Goal: Use online tool/utility: Utilize a website feature to perform a specific function

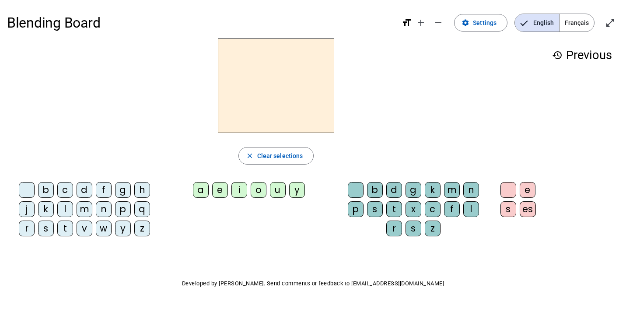
click at [49, 189] on div "b" at bounding box center [46, 190] width 16 height 16
click at [259, 193] on div "o" at bounding box center [259, 190] width 16 height 16
click at [475, 208] on div "l" at bounding box center [471, 209] width 16 height 16
click at [306, 155] on span "button" at bounding box center [276, 155] width 75 height 21
click at [581, 55] on h3 "history Previous" at bounding box center [582, 56] width 60 height 20
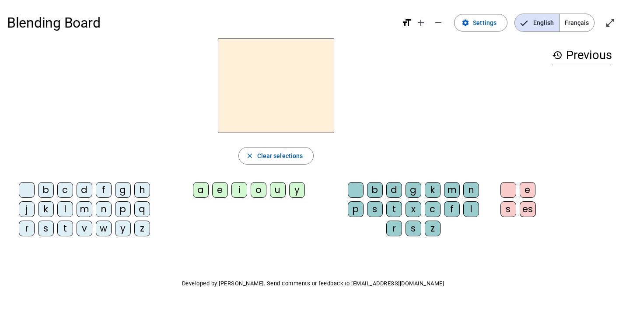
click at [87, 230] on div "v" at bounding box center [85, 229] width 16 height 16
click at [221, 191] on div "e" at bounding box center [220, 190] width 16 height 16
click at [469, 213] on div "l" at bounding box center [471, 209] width 16 height 16
click at [263, 189] on div "o" at bounding box center [259, 190] width 16 height 16
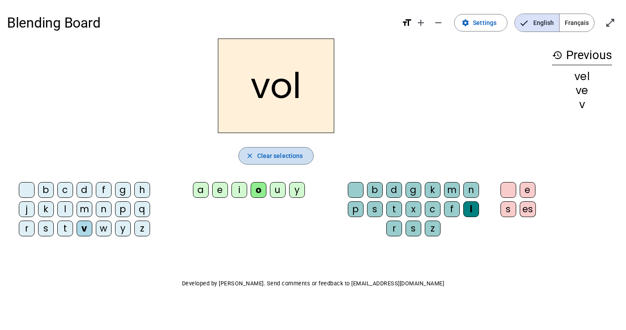
click at [287, 154] on span "Clear selections" at bounding box center [280, 156] width 46 height 11
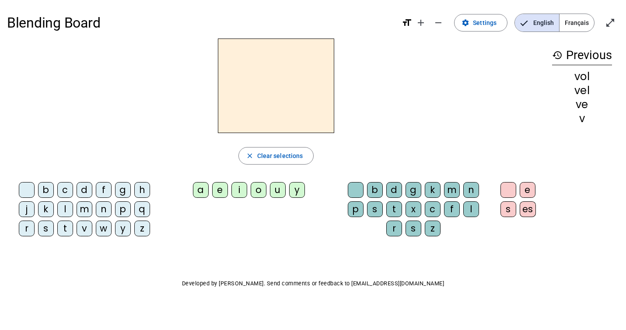
click at [575, 26] on span "Français" at bounding box center [577, 23] width 35 height 18
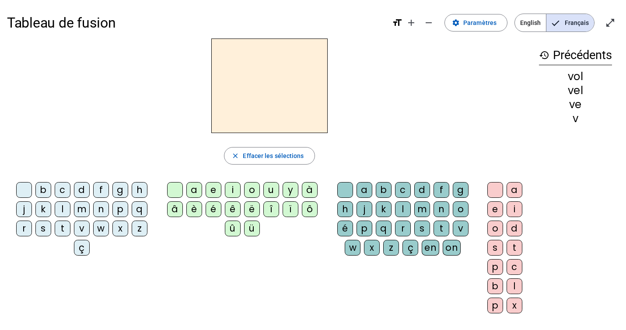
click at [84, 230] on div "v" at bounding box center [82, 229] width 16 height 16
click at [216, 209] on div "é" at bounding box center [214, 209] width 16 height 16
click at [404, 209] on div "l" at bounding box center [403, 209] width 16 height 16
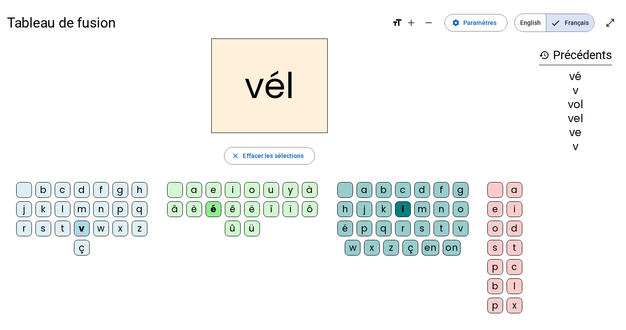
click at [496, 230] on div "o" at bounding box center [495, 229] width 16 height 16
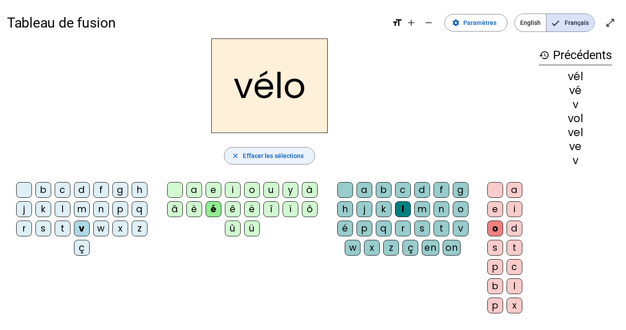
click at [236, 163] on span "button" at bounding box center [269, 155] width 90 height 21
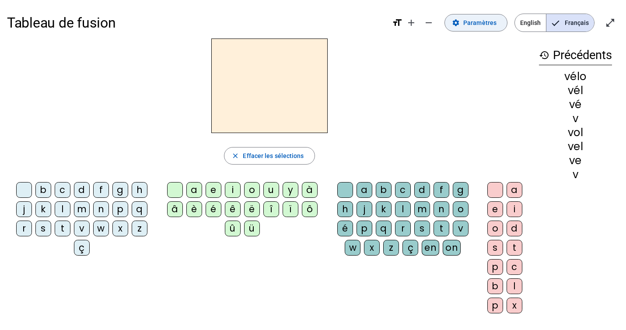
click at [484, 27] on span "Paramètres" at bounding box center [479, 23] width 33 height 11
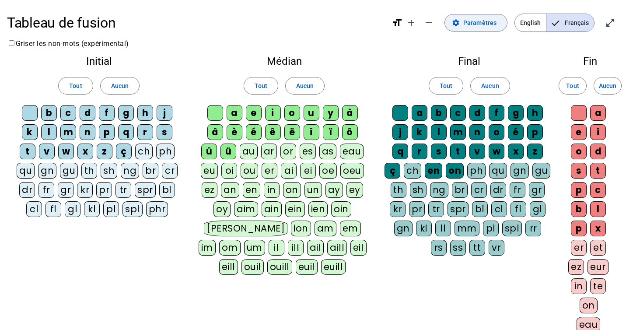
click at [484, 27] on span "Paramètres" at bounding box center [479, 23] width 33 height 11
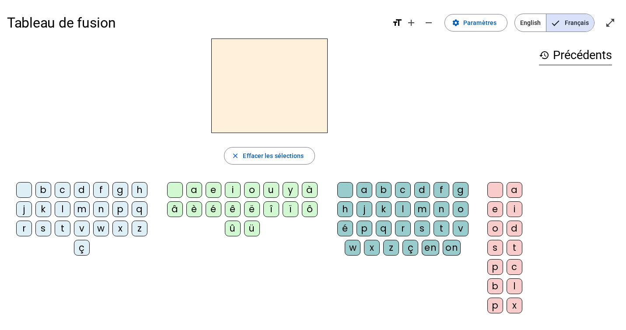
click at [65, 210] on div "l" at bounding box center [63, 209] width 16 height 16
click at [236, 188] on div "i" at bounding box center [233, 190] width 16 height 16
click at [512, 249] on div "t" at bounding box center [515, 248] width 16 height 16
click at [535, 146] on div "history Précédents li l" at bounding box center [575, 173] width 87 height 268
click at [571, 93] on div "l" at bounding box center [575, 90] width 73 height 11
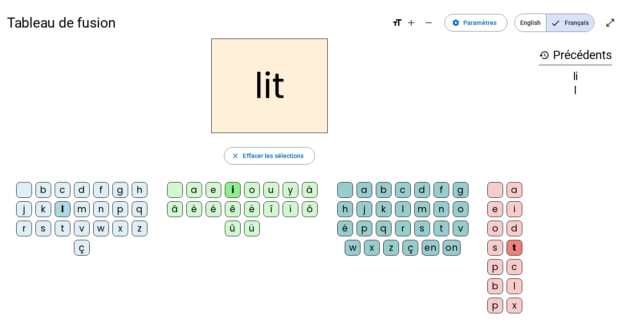
click at [572, 89] on div "l" at bounding box center [575, 90] width 73 height 11
click at [574, 77] on div "li" at bounding box center [575, 76] width 73 height 11
click at [578, 63] on h3 "history Précédents" at bounding box center [575, 56] width 73 height 20
click at [411, 22] on mat-icon "add" at bounding box center [411, 23] width 11 height 11
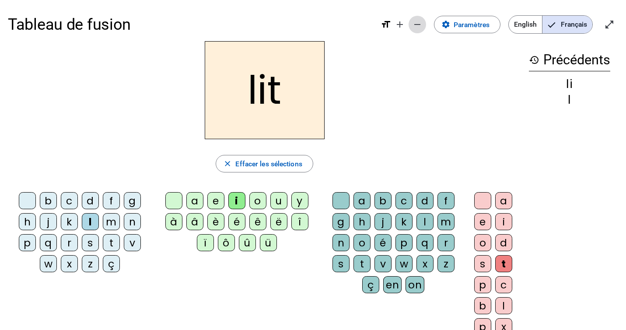
click at [417, 25] on mat-icon "remove" at bounding box center [417, 24] width 11 height 11
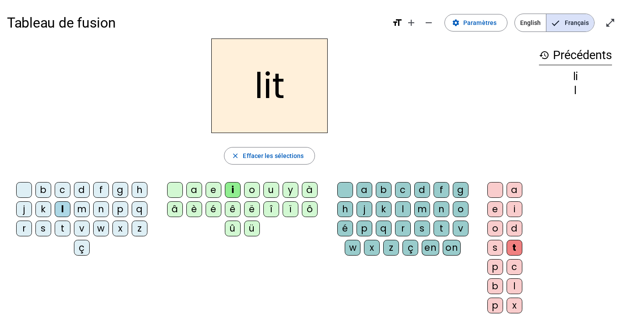
click at [401, 25] on mat-icon "format_size" at bounding box center [397, 23] width 11 height 11
click at [287, 159] on span "Effacer les sélections" at bounding box center [273, 156] width 61 height 11
click at [533, 26] on span "English" at bounding box center [530, 23] width 31 height 18
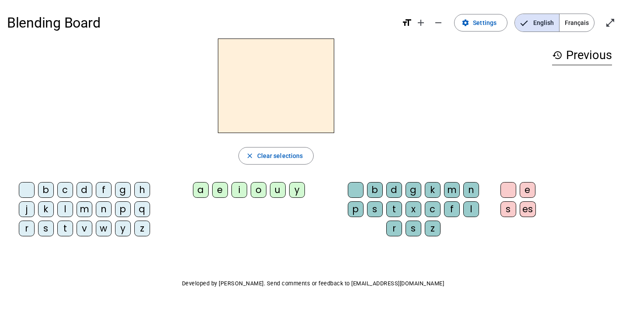
click at [568, 25] on span "Français" at bounding box center [577, 23] width 35 height 18
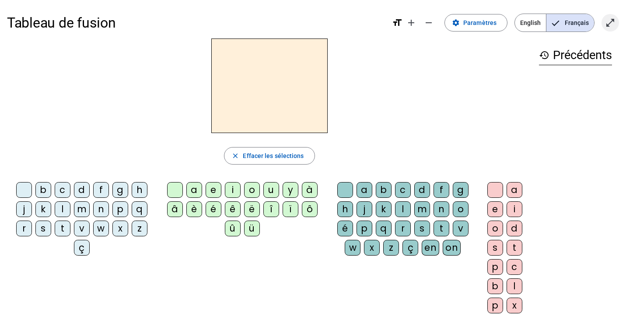
click at [608, 25] on mat-icon "open_in_full" at bounding box center [610, 23] width 11 height 11
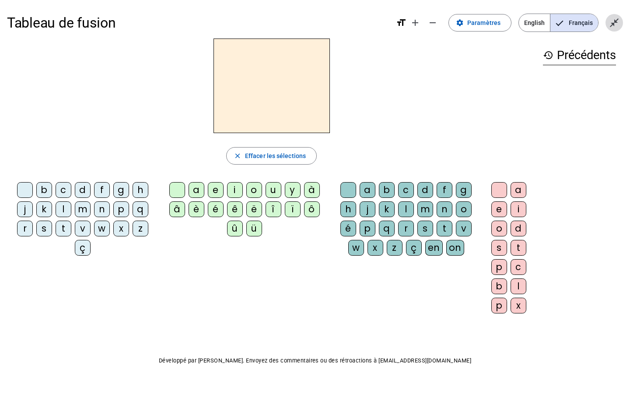
click at [616, 24] on mat-icon "close_fullscreen" at bounding box center [614, 23] width 11 height 11
